Goal: Obtain resource: Obtain resource

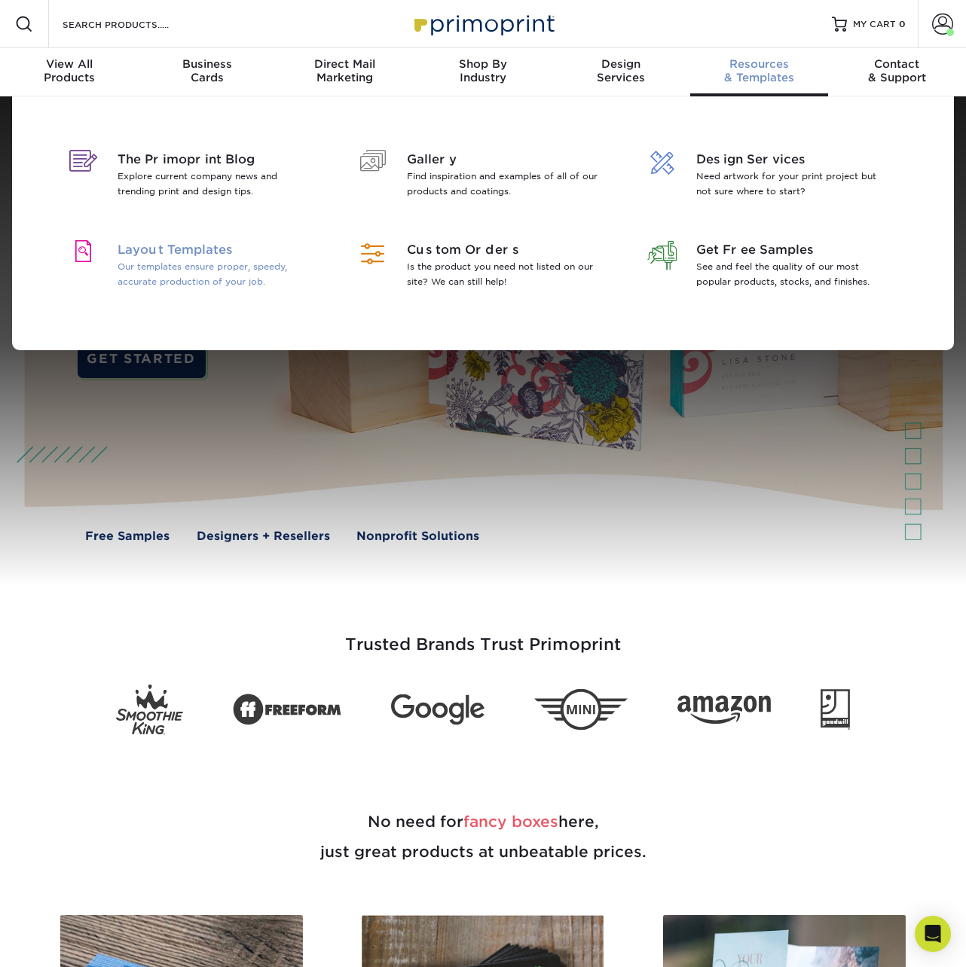
click at [250, 248] on span "Layout Templates" at bounding box center [215, 250] width 195 height 18
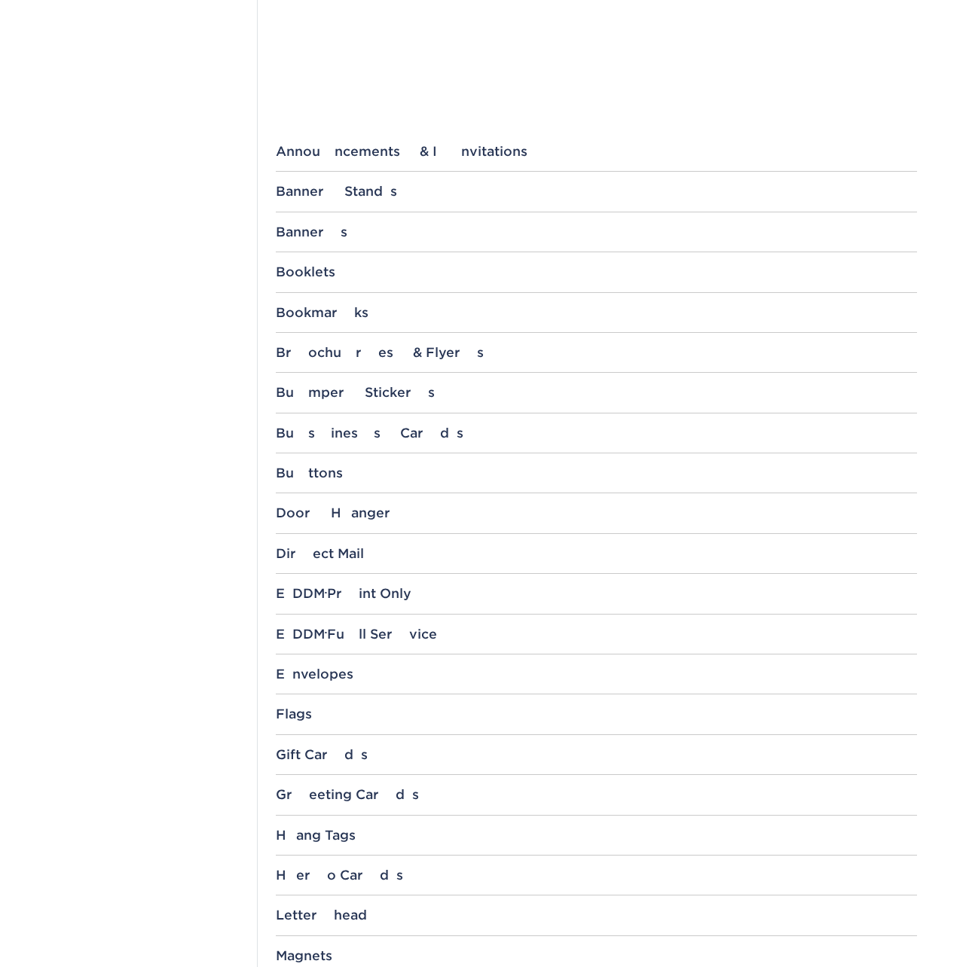
scroll to position [686, 0]
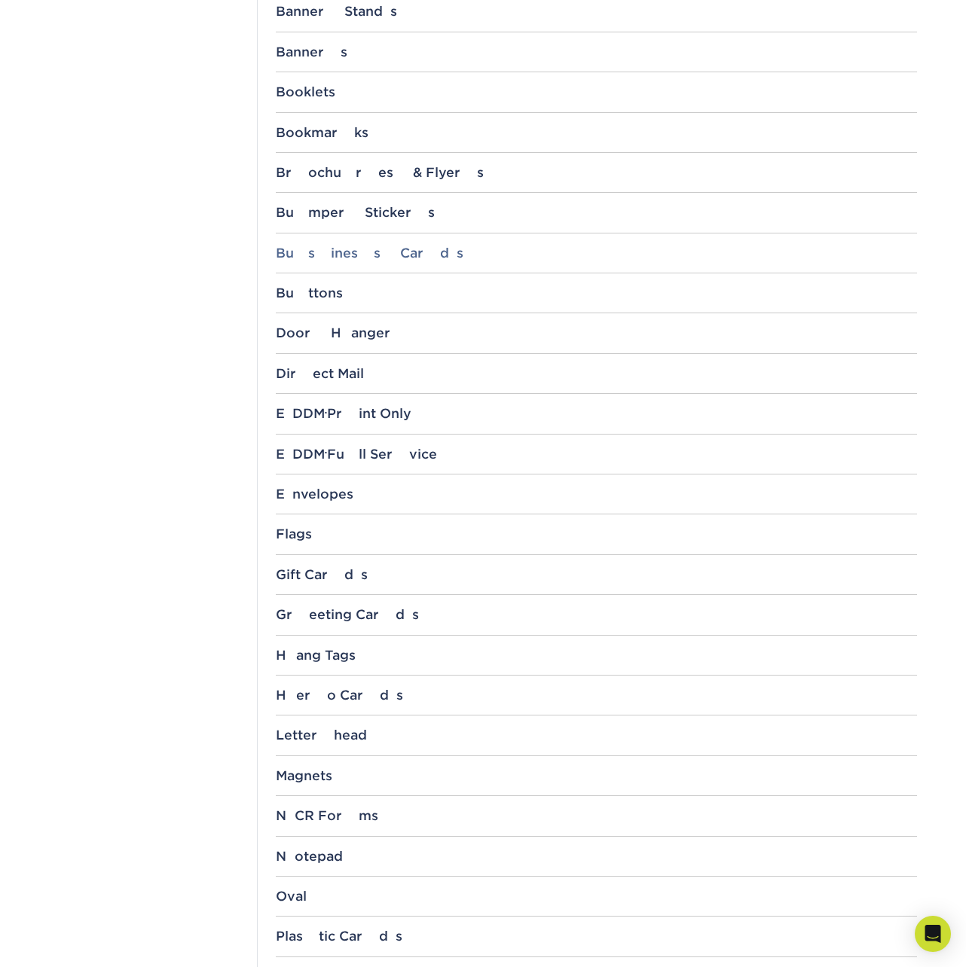
click at [347, 252] on div "Business Cards" at bounding box center [596, 253] width 641 height 15
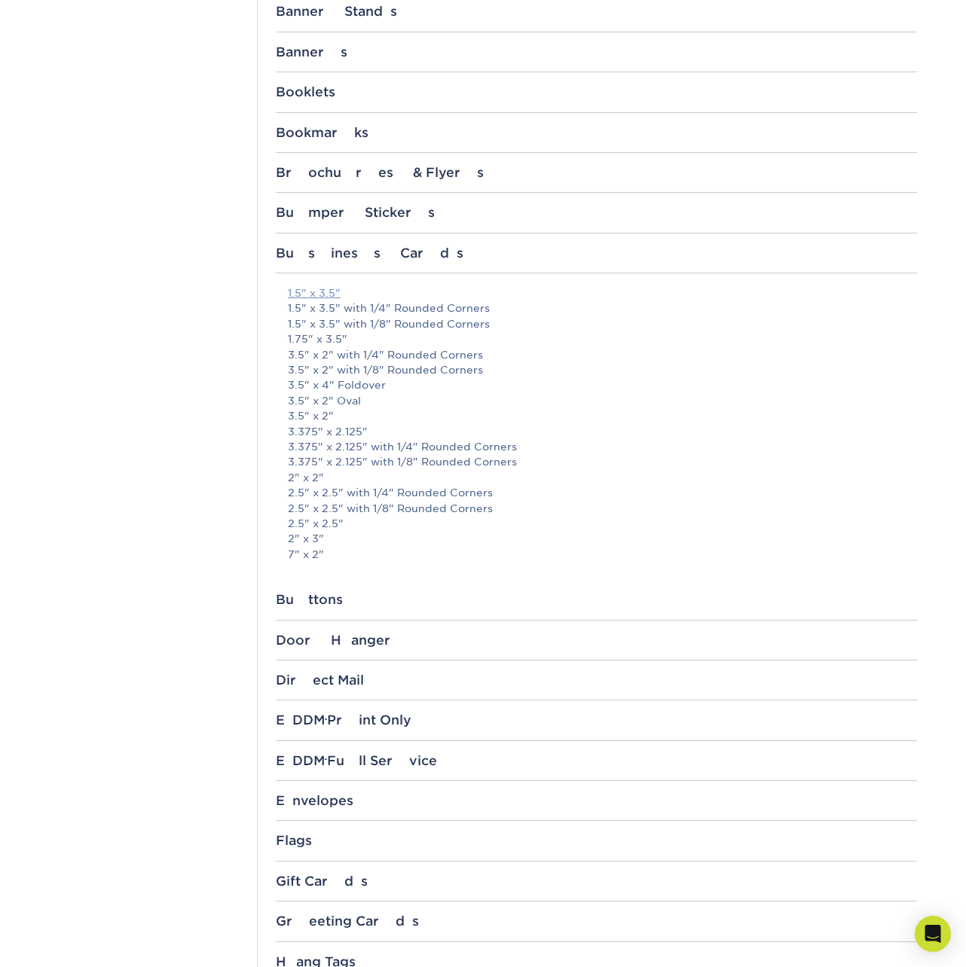
click at [335, 294] on link "1.5" x 3.5"" at bounding box center [314, 293] width 53 height 12
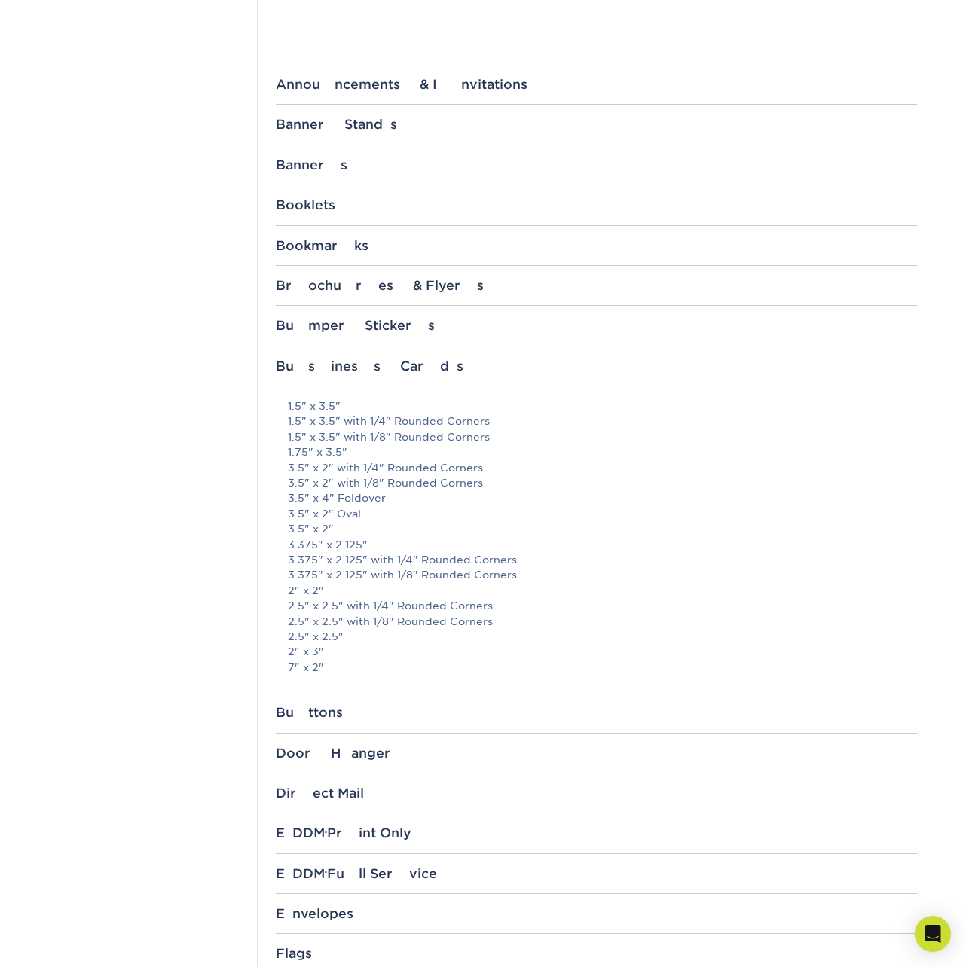
scroll to position [367, 0]
